Goal: Transaction & Acquisition: Purchase product/service

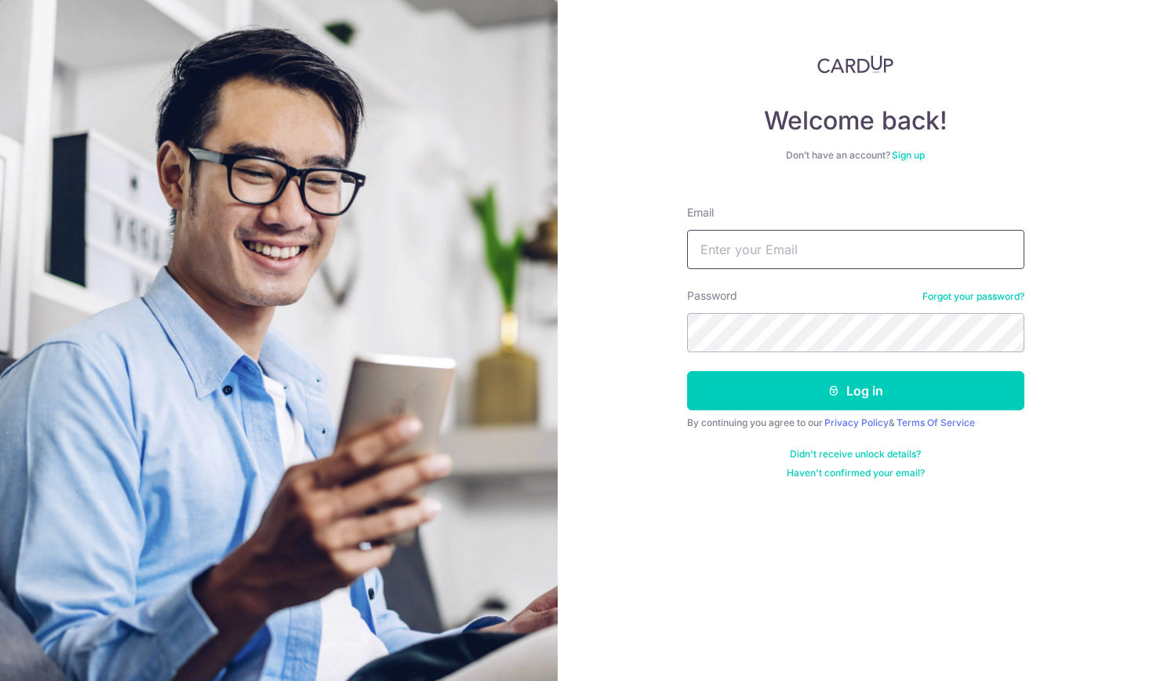
type input "sk_heng@hotmail.com"
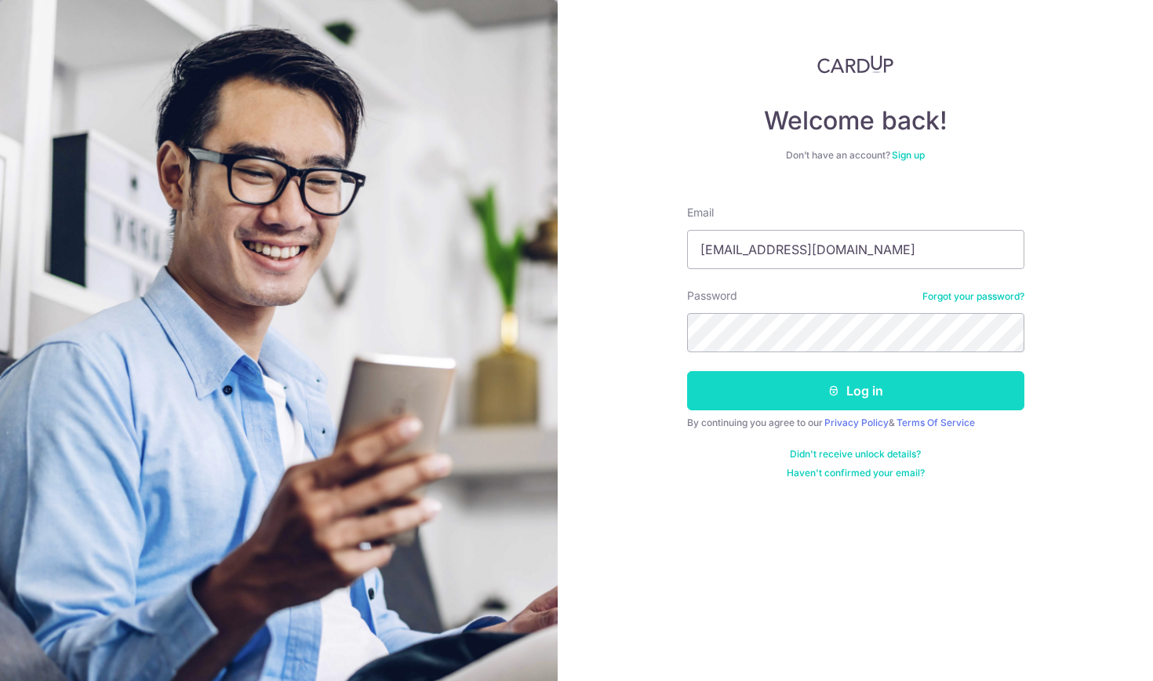
click at [761, 394] on button "Log in" at bounding box center [855, 390] width 337 height 39
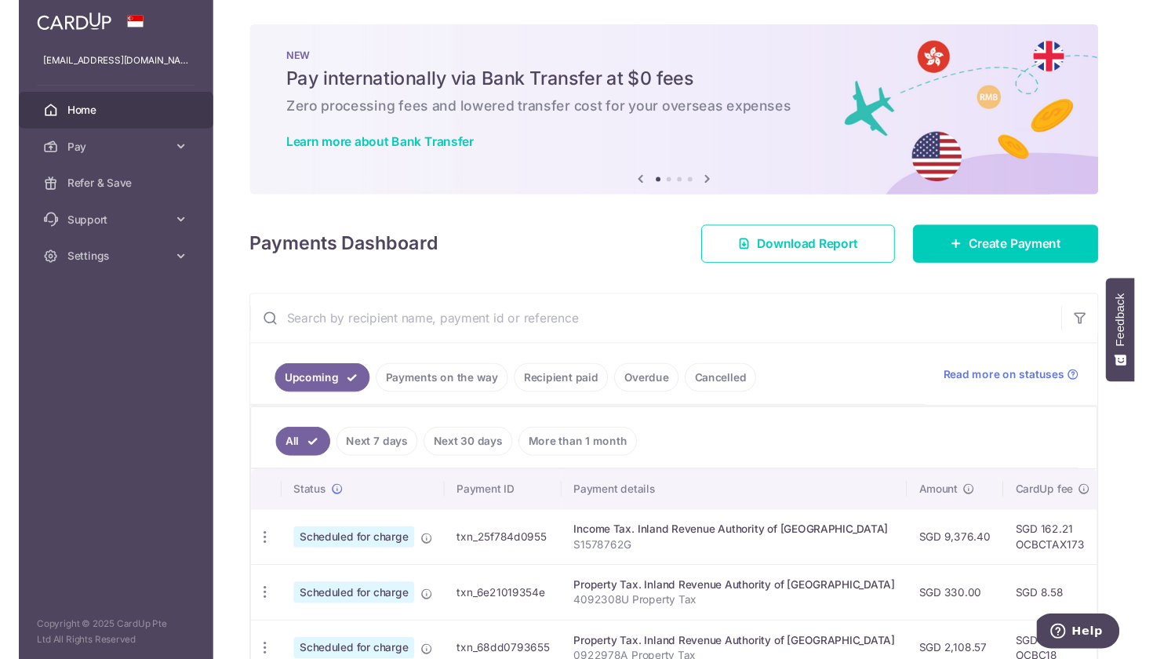
scroll to position [16, 0]
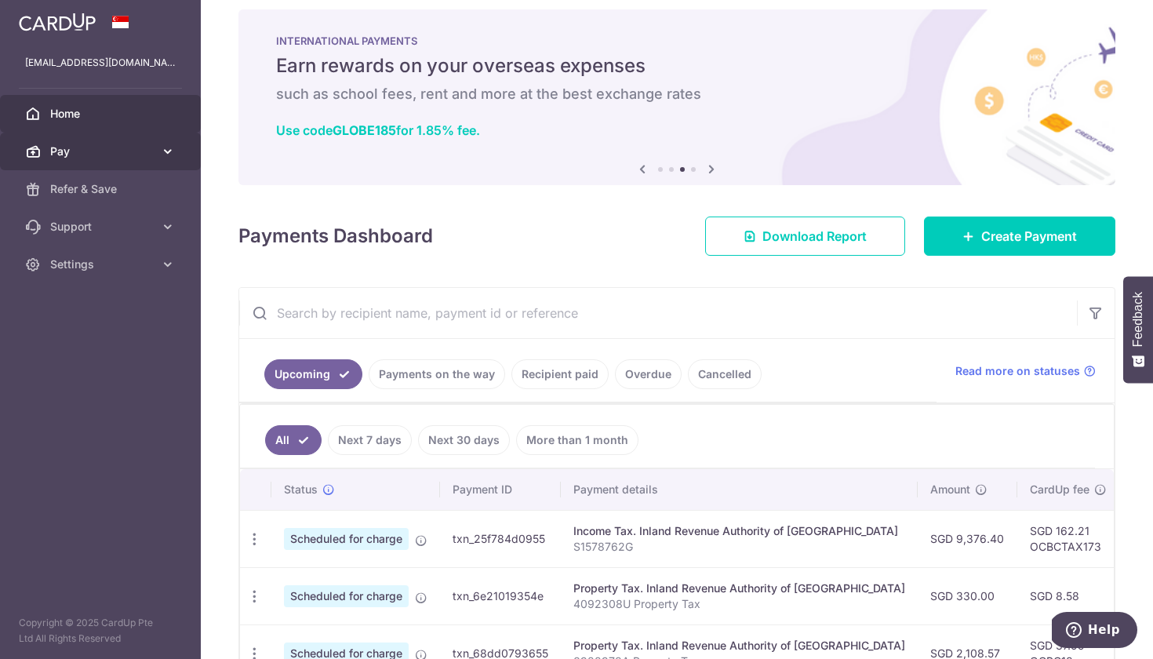
click at [75, 144] on span "Pay" at bounding box center [102, 152] width 104 height 16
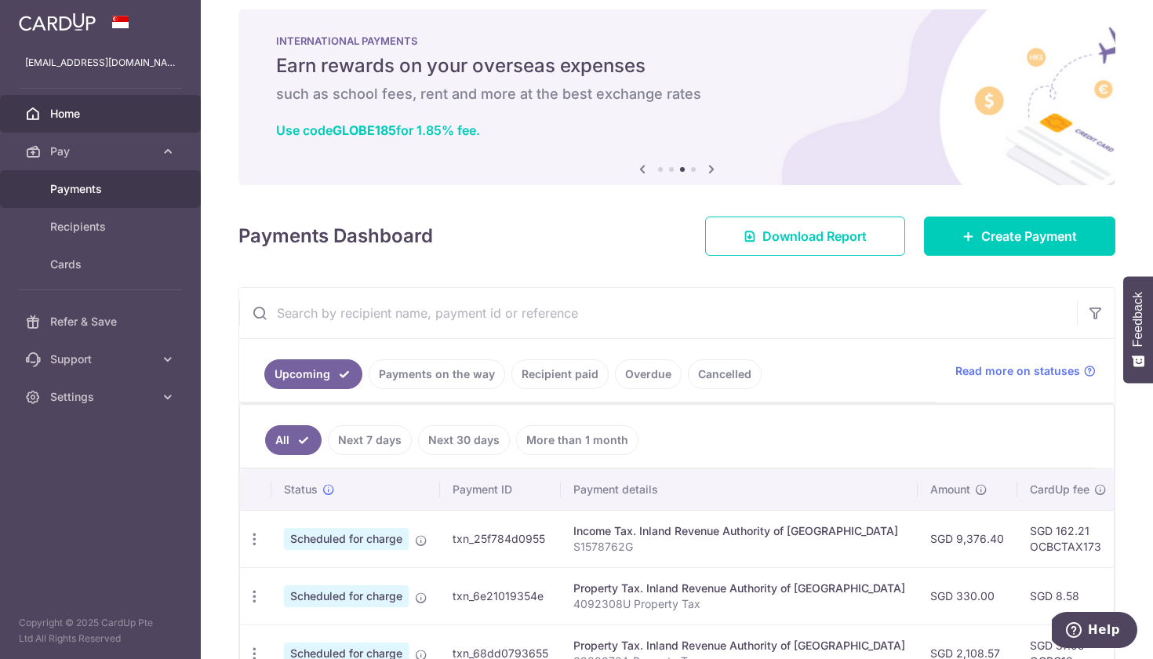
click at [92, 187] on span "Payments" at bounding box center [102, 189] width 104 height 16
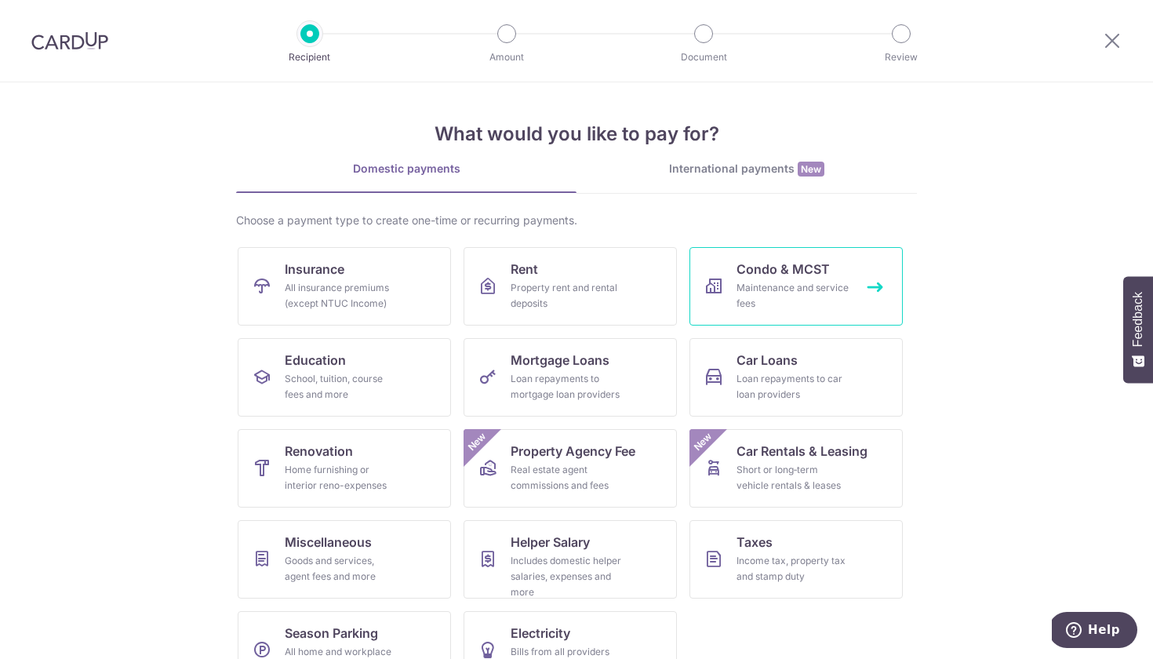
click at [767, 288] on div "Maintenance and service fees" at bounding box center [792, 295] width 113 height 31
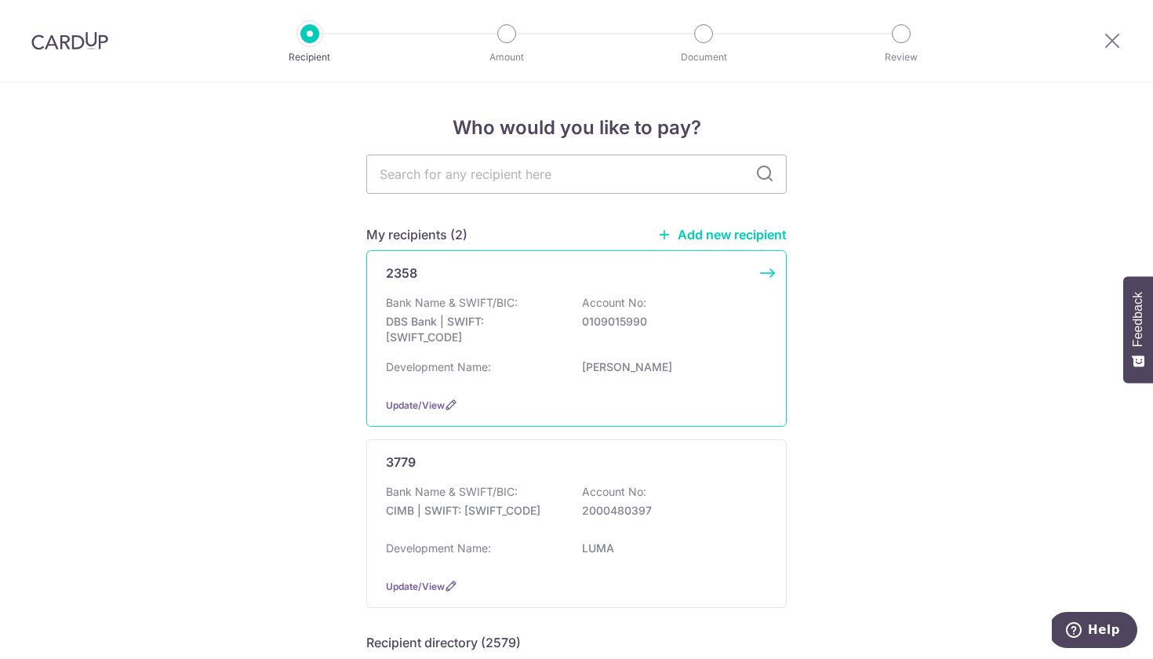
click at [450, 304] on p "Bank Name & SWIFT/BIC:" at bounding box center [452, 303] width 132 height 16
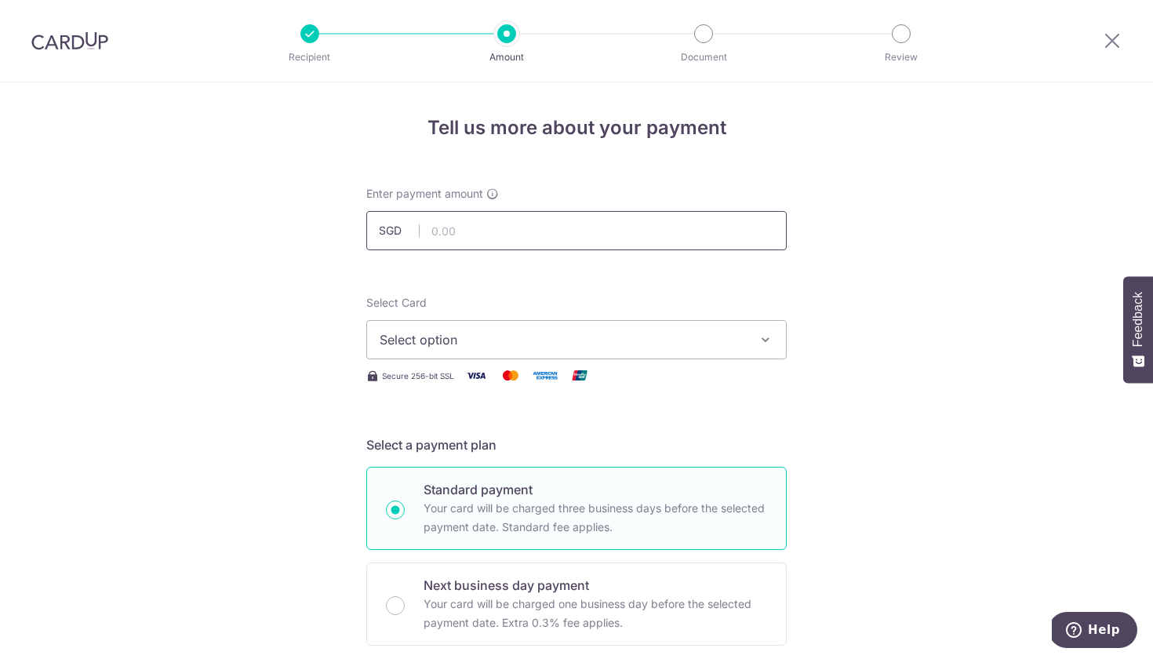
click at [495, 234] on input "text" at bounding box center [576, 230] width 420 height 39
type input "3,191.70"
click at [463, 331] on span "Select option" at bounding box center [562, 339] width 365 height 19
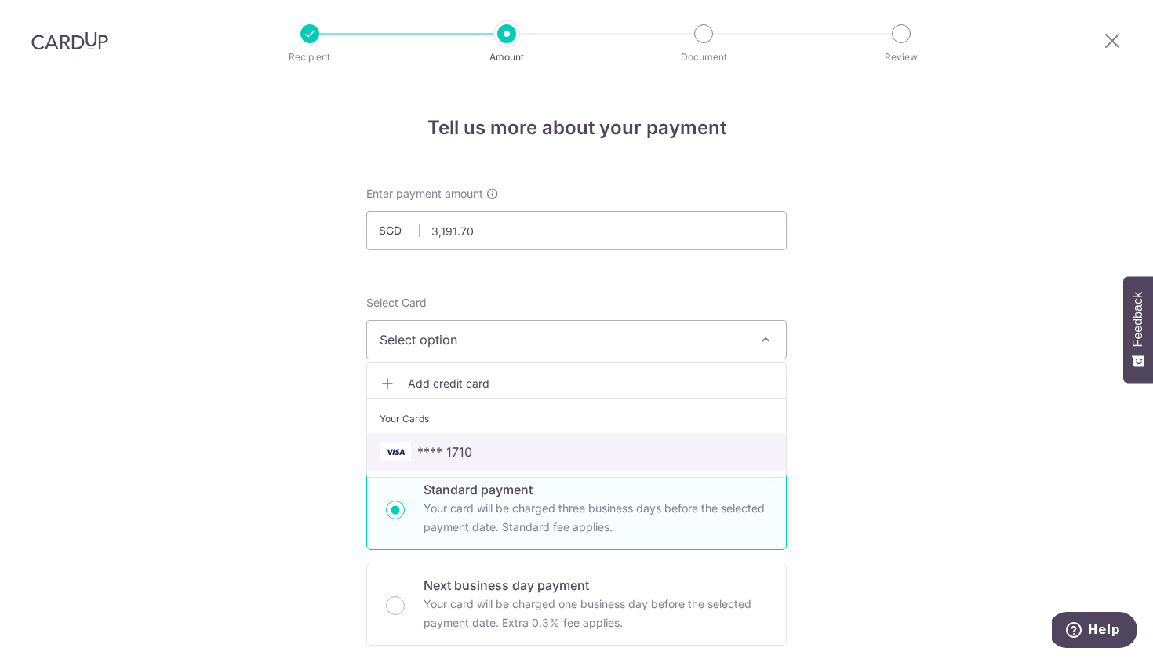
click at [467, 453] on span "**** 1710" at bounding box center [444, 451] width 55 height 19
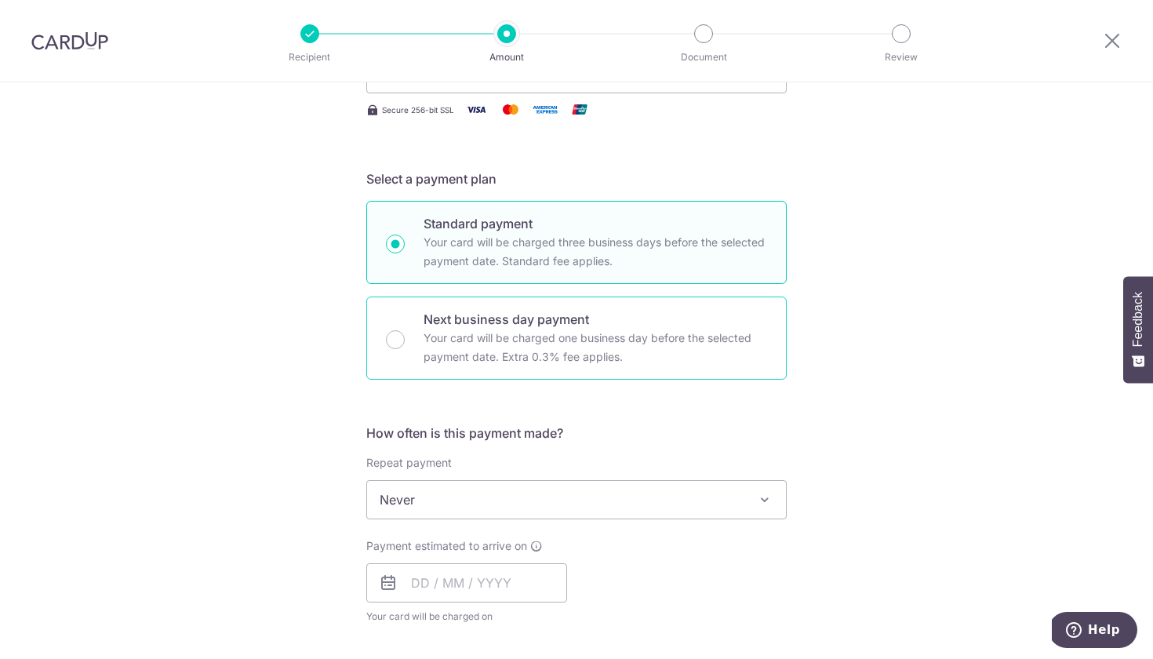
scroll to position [289, 0]
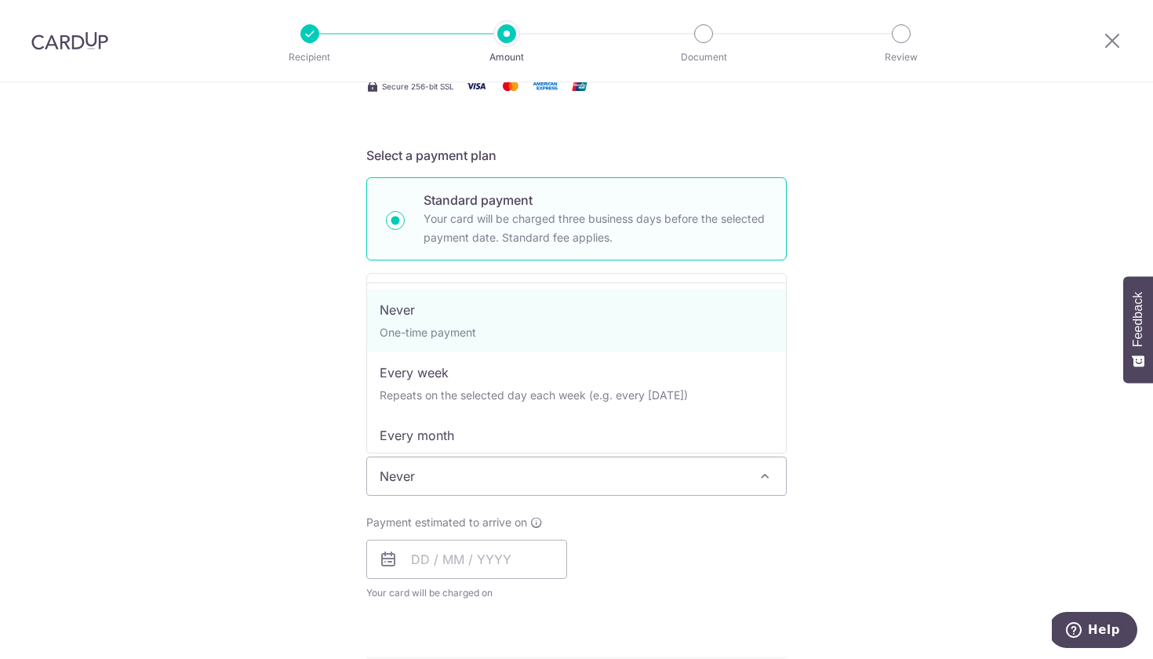
click at [448, 468] on span "Never" at bounding box center [576, 476] width 419 height 38
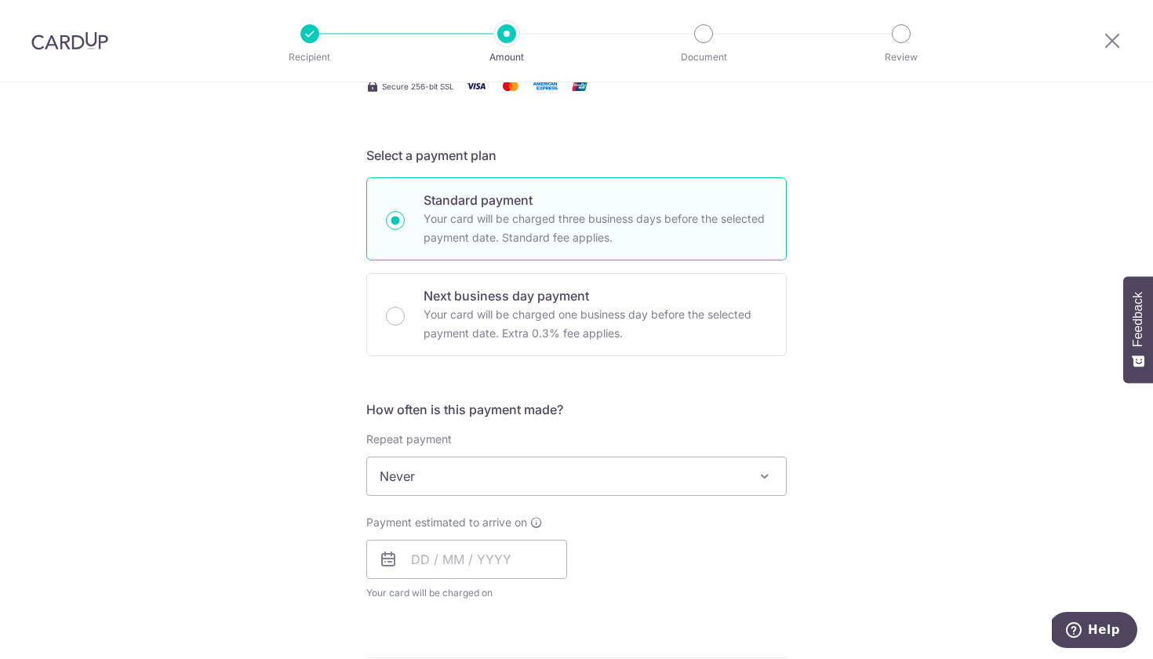
click at [448, 468] on span "Never" at bounding box center [576, 476] width 419 height 38
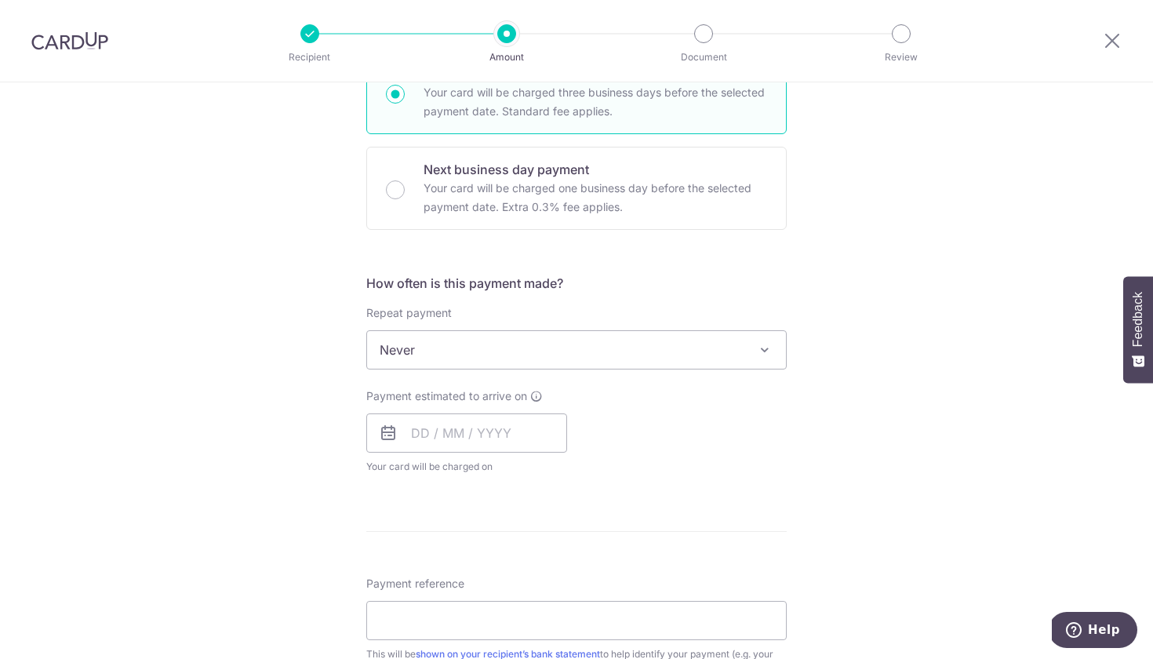
scroll to position [441, 0]
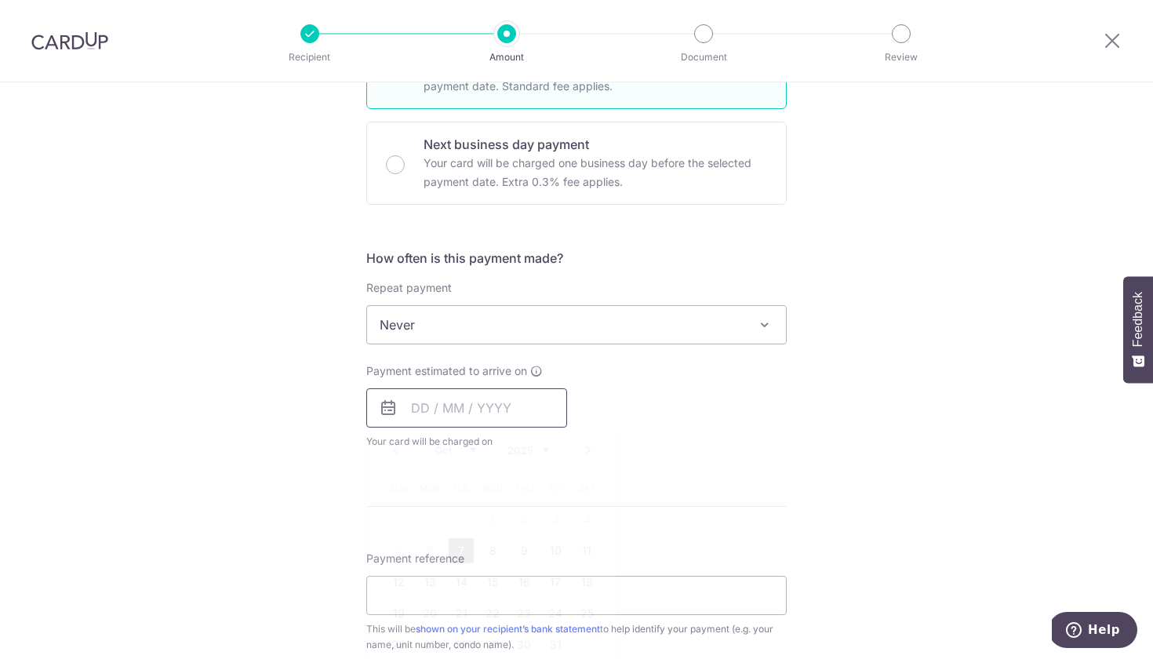
click at [423, 409] on input "text" at bounding box center [466, 407] width 201 height 39
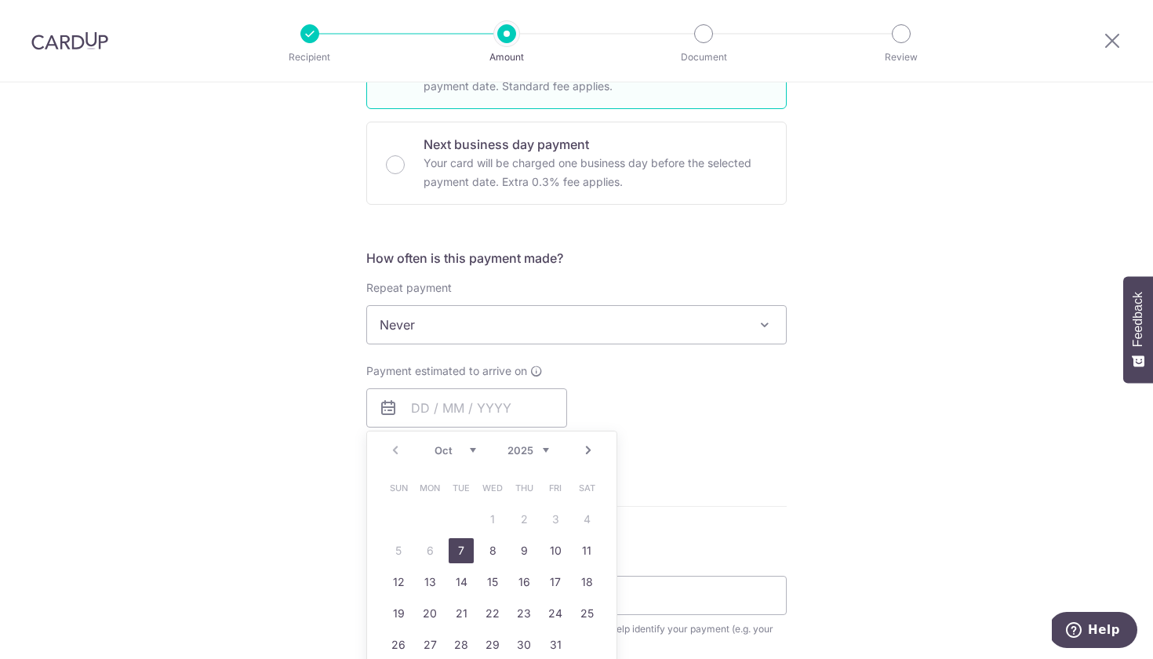
click at [456, 548] on link "7" at bounding box center [461, 550] width 25 height 25
type input "07/10/2025"
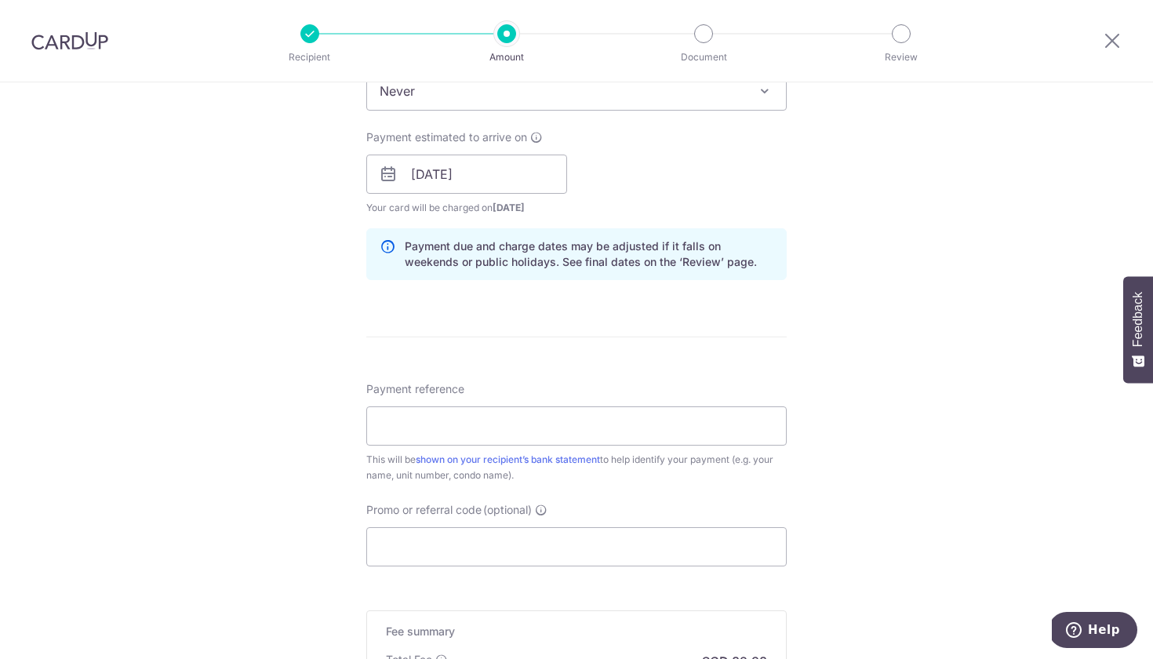
scroll to position [676, 0]
click at [469, 417] on input "Payment reference" at bounding box center [576, 424] width 420 height 39
click at [413, 422] on input "JCDRaycott" at bounding box center [576, 424] width 420 height 39
click at [459, 427] on input "JCDraycott" at bounding box center [576, 424] width 420 height 39
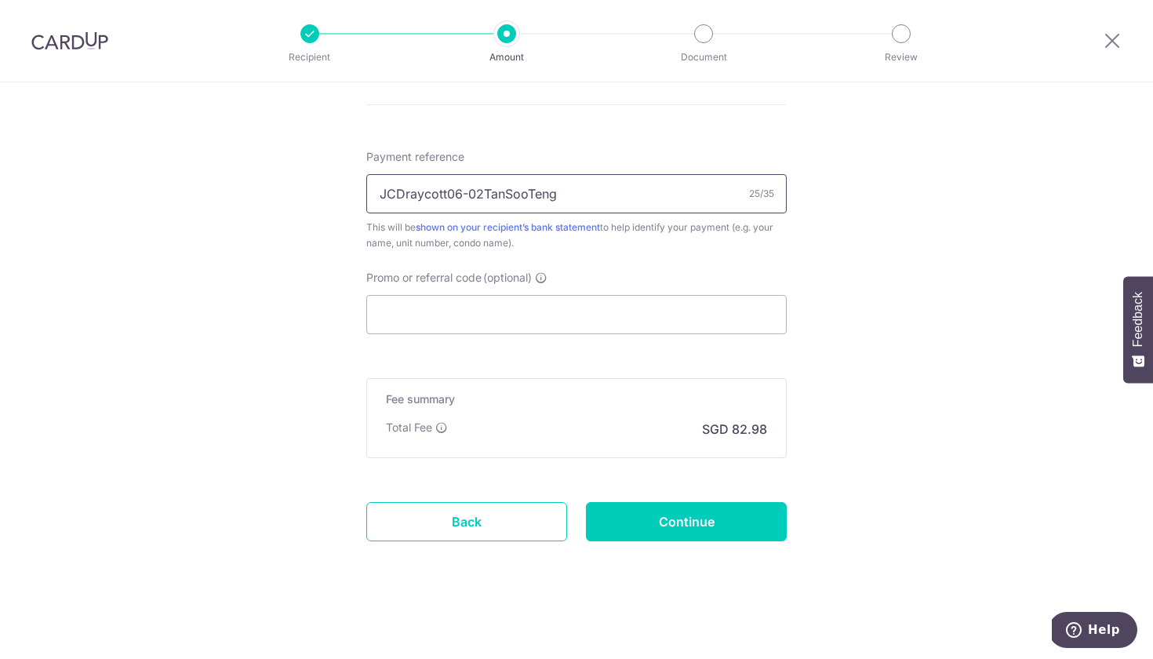
scroll to position [907, 0]
type input "JCDraycott06-02TanSooTeng"
click at [634, 521] on input "Continue" at bounding box center [686, 521] width 201 height 39
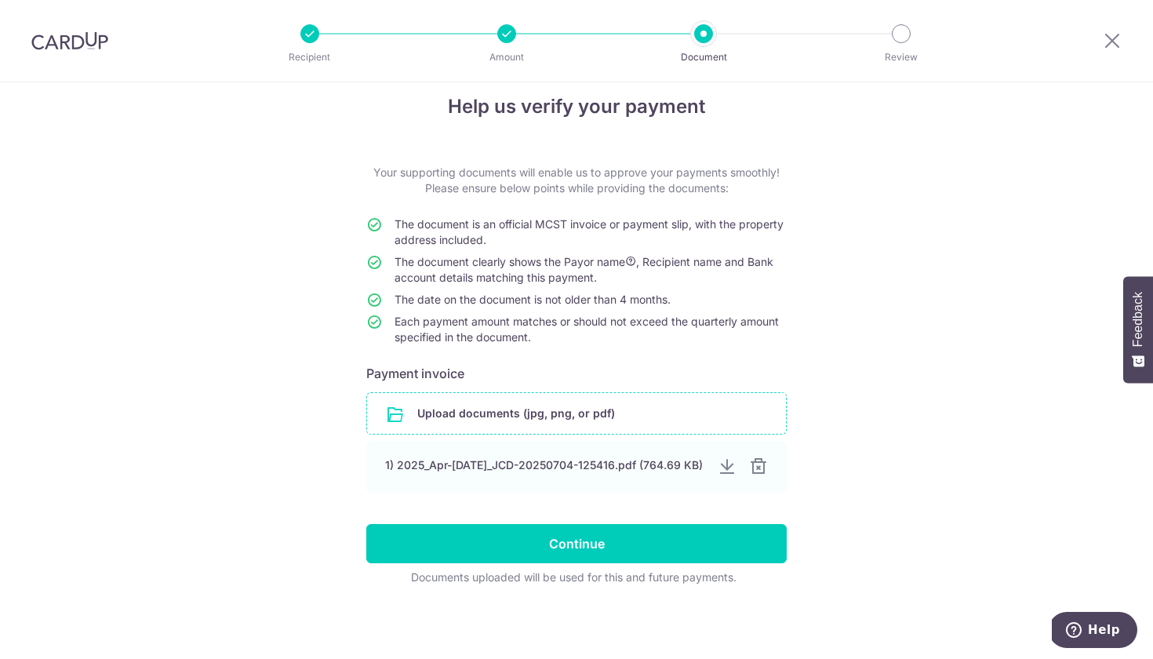
scroll to position [21, 0]
click at [760, 469] on div at bounding box center [757, 466] width 19 height 19
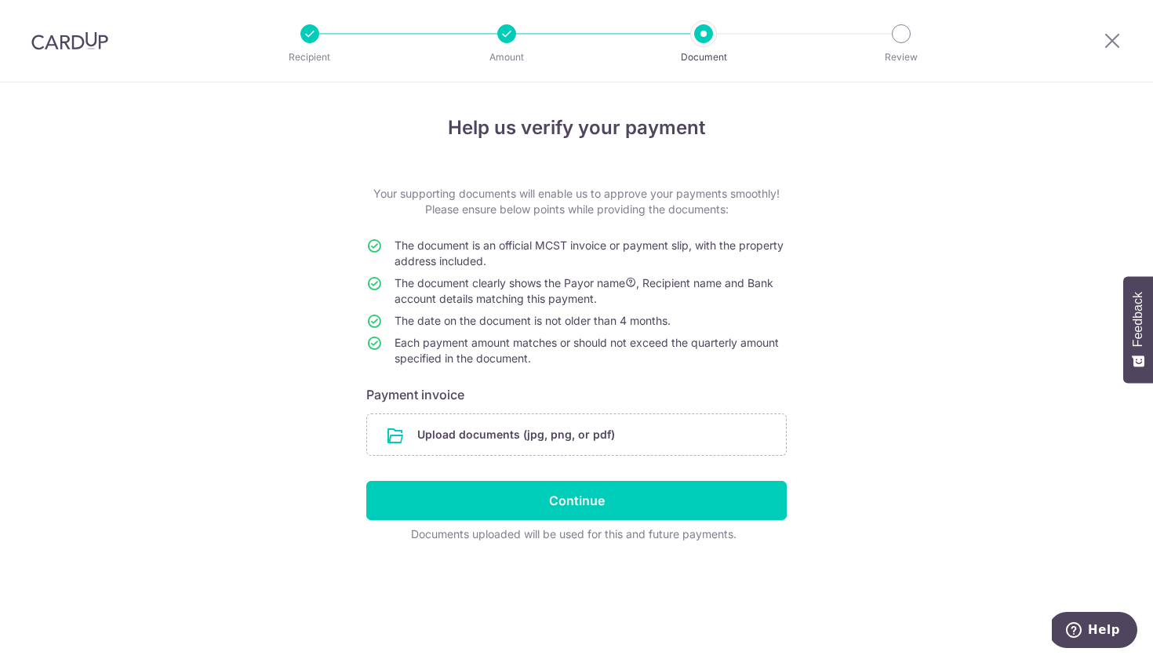
scroll to position [0, 0]
click at [562, 438] on input "file" at bounding box center [576, 434] width 419 height 41
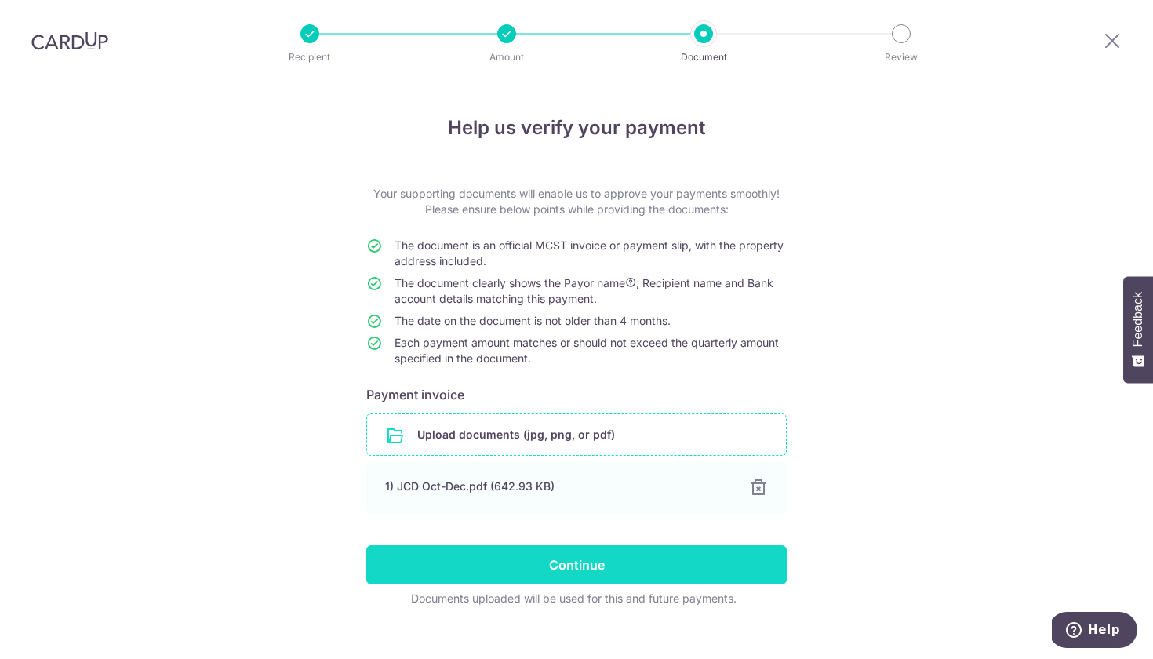
click at [627, 567] on input "Continue" at bounding box center [576, 564] width 420 height 39
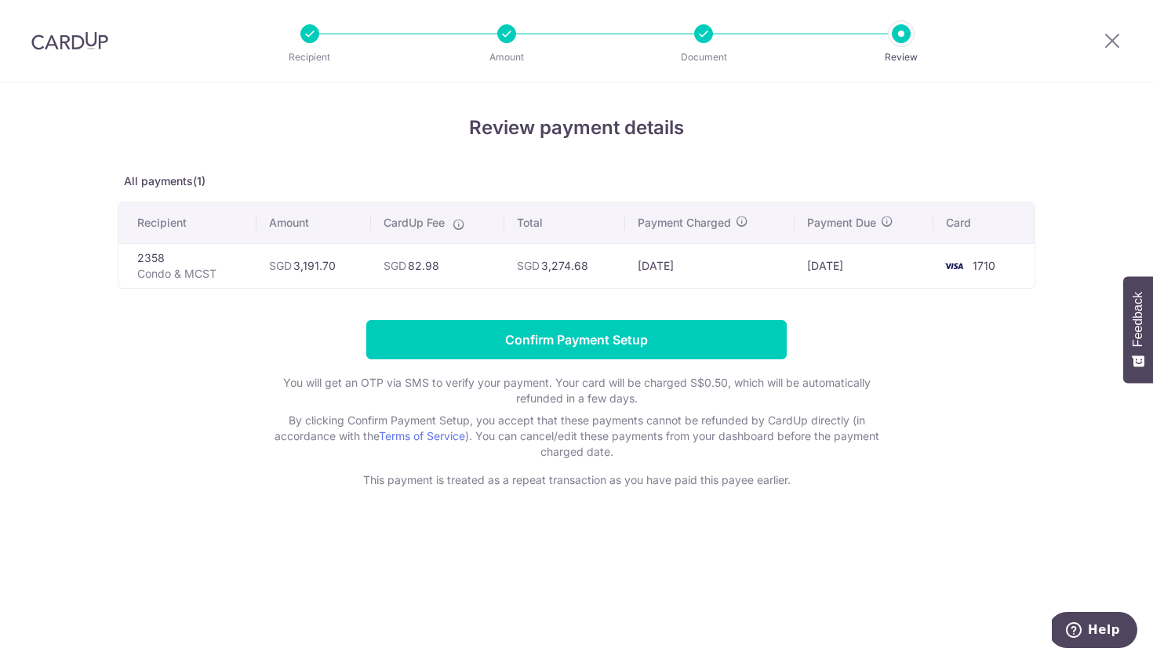
click at [206, 272] on p "Condo & MCST" at bounding box center [190, 274] width 107 height 16
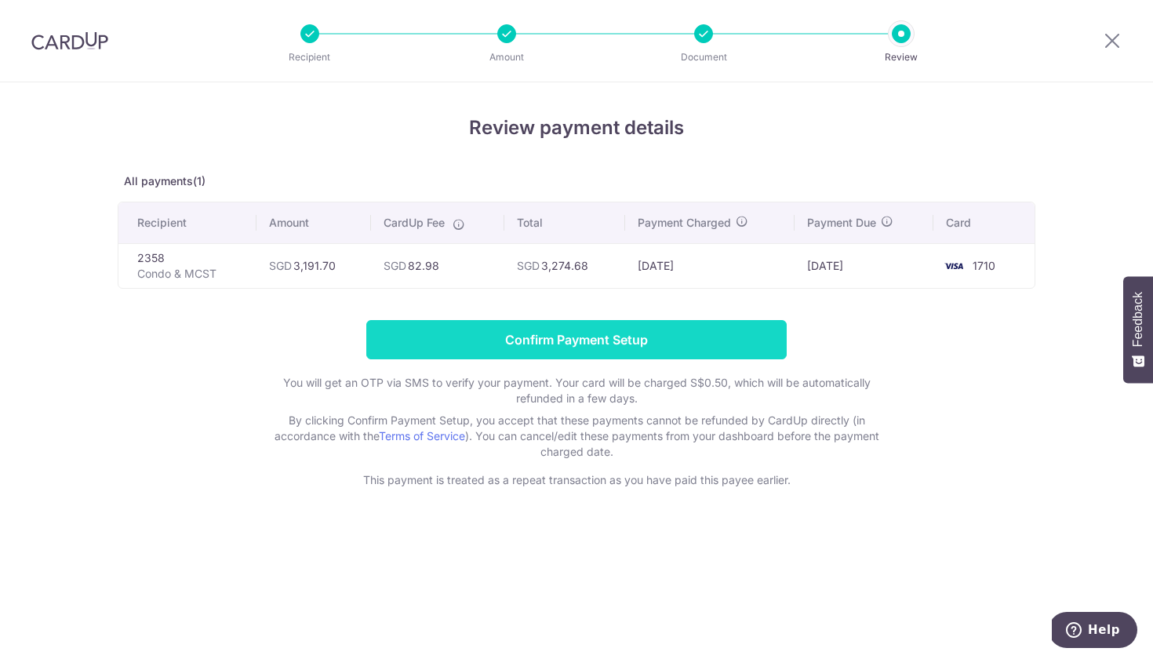
click at [440, 351] on input "Confirm Payment Setup" at bounding box center [576, 339] width 420 height 39
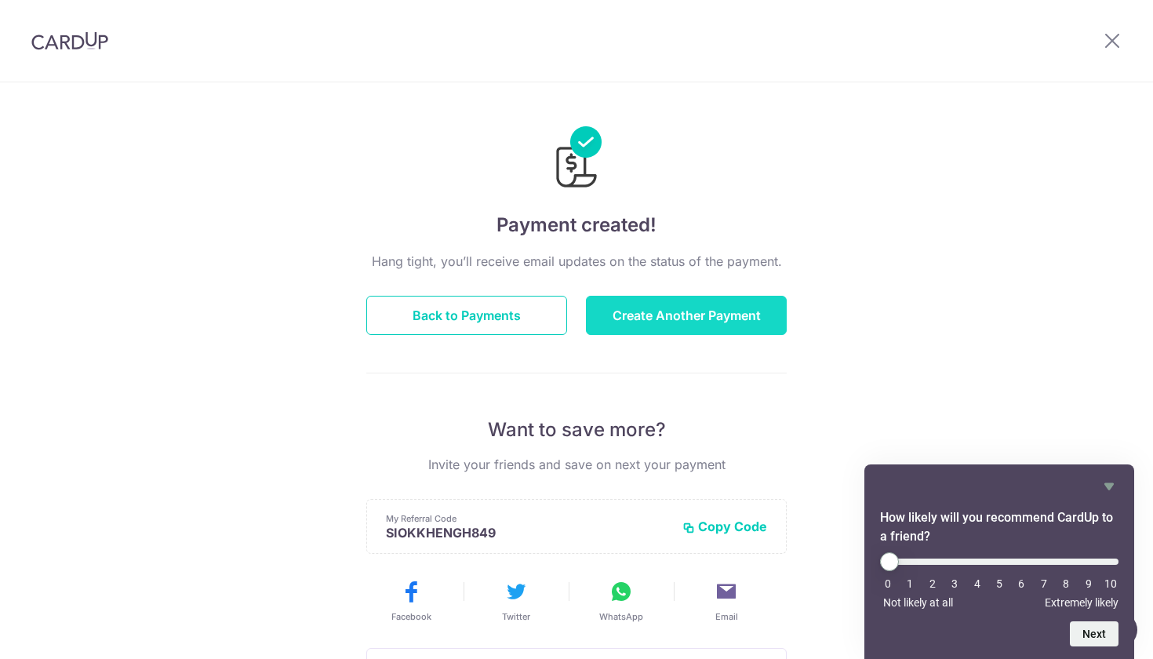
click at [618, 319] on button "Create Another Payment" at bounding box center [686, 315] width 201 height 39
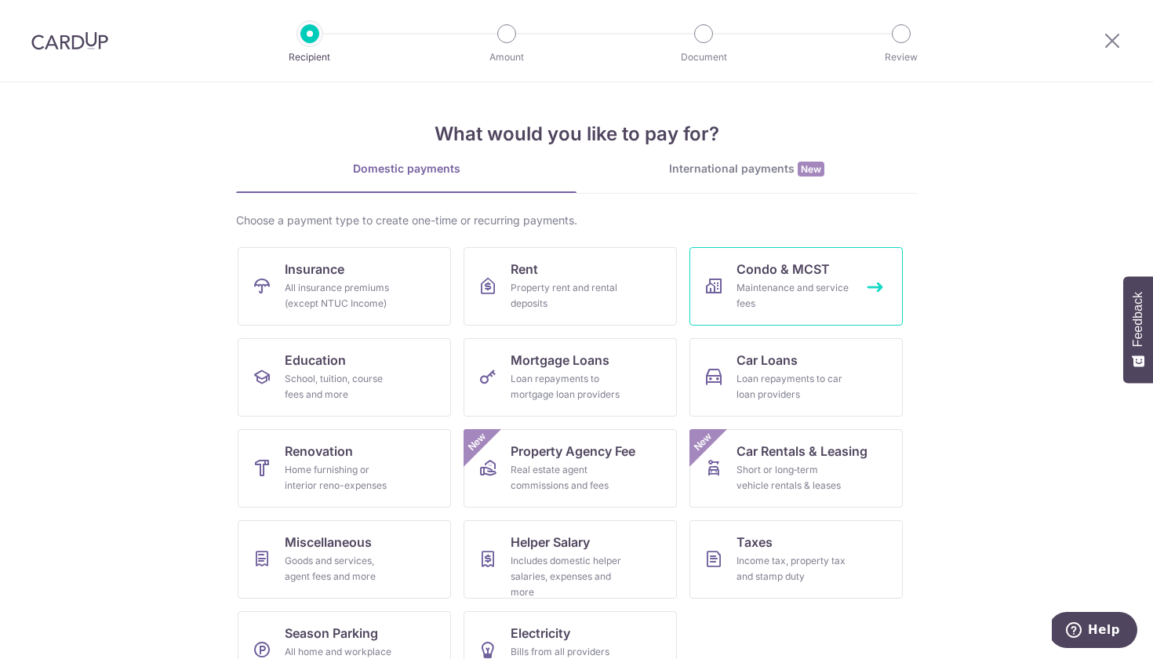
click at [722, 279] on icon at bounding box center [713, 286] width 19 height 19
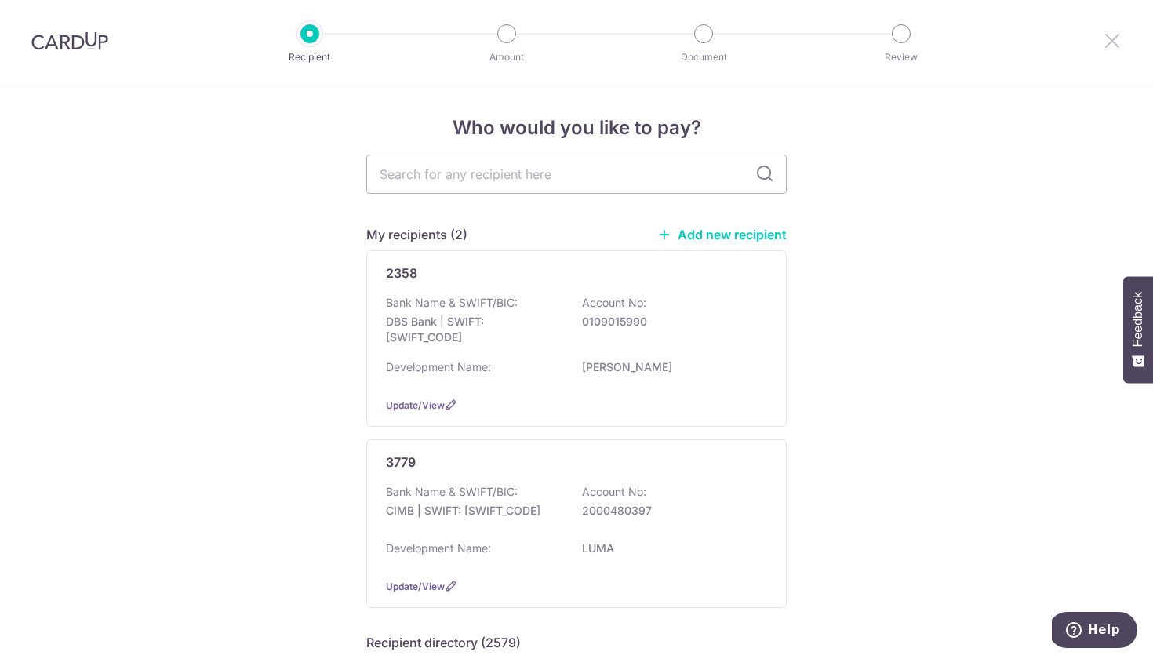
click at [1112, 40] on icon at bounding box center [1112, 41] width 19 height 20
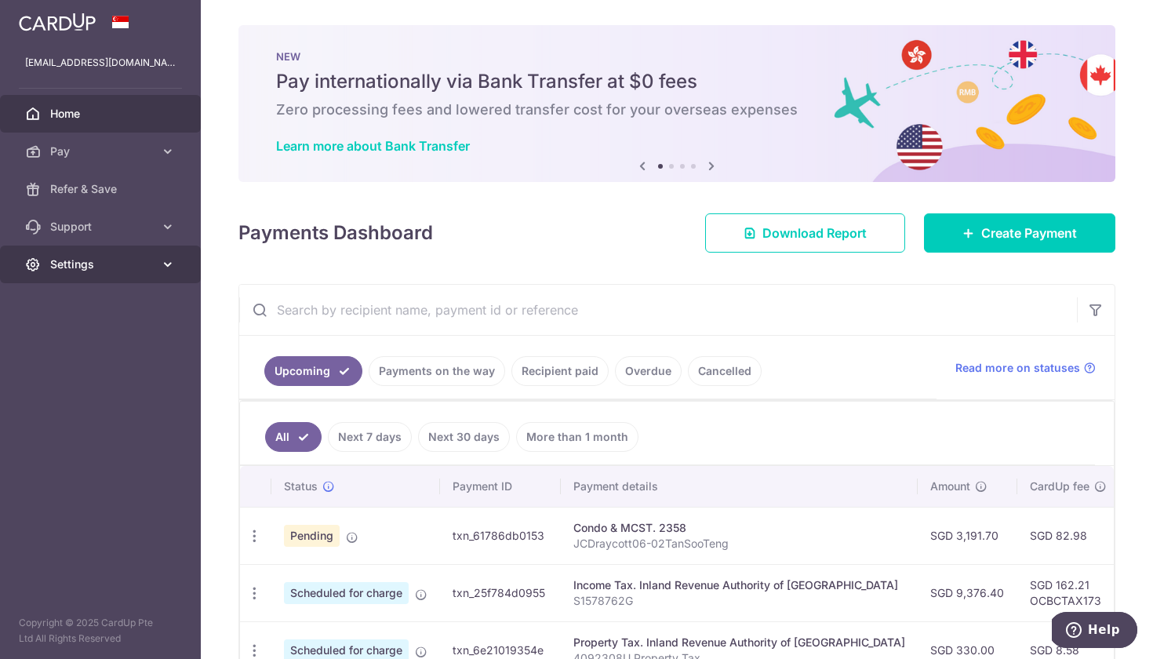
click at [108, 268] on span "Settings" at bounding box center [102, 264] width 104 height 16
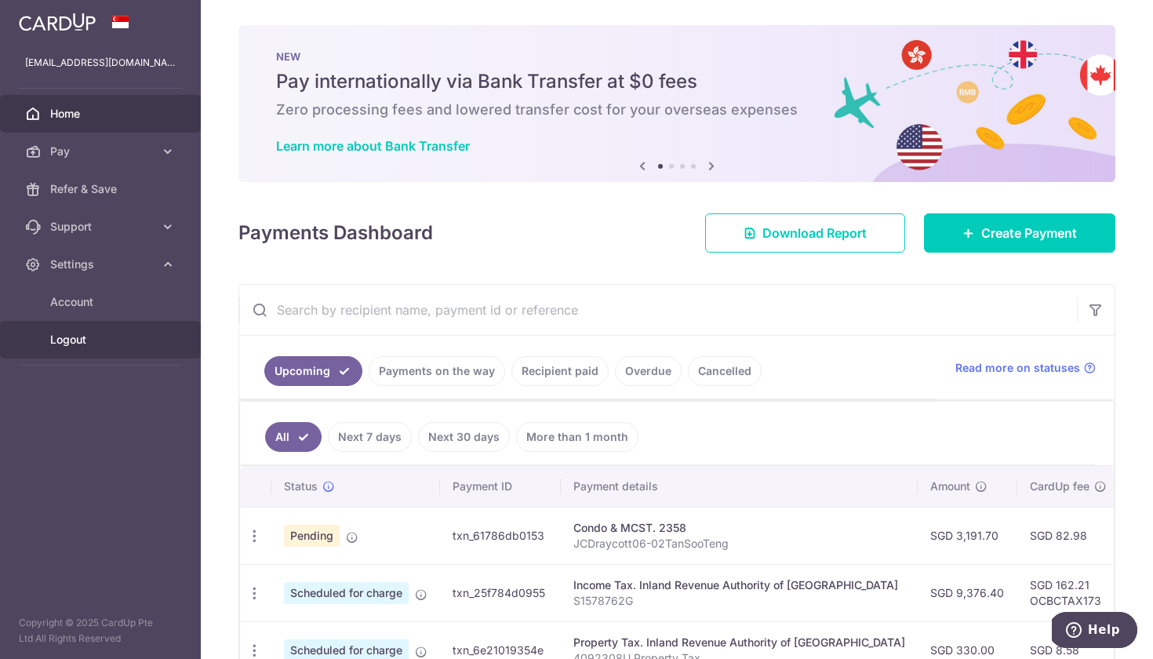
click at [88, 341] on span "Logout" at bounding box center [102, 340] width 104 height 16
